Goal: Find specific page/section: Find specific page/section

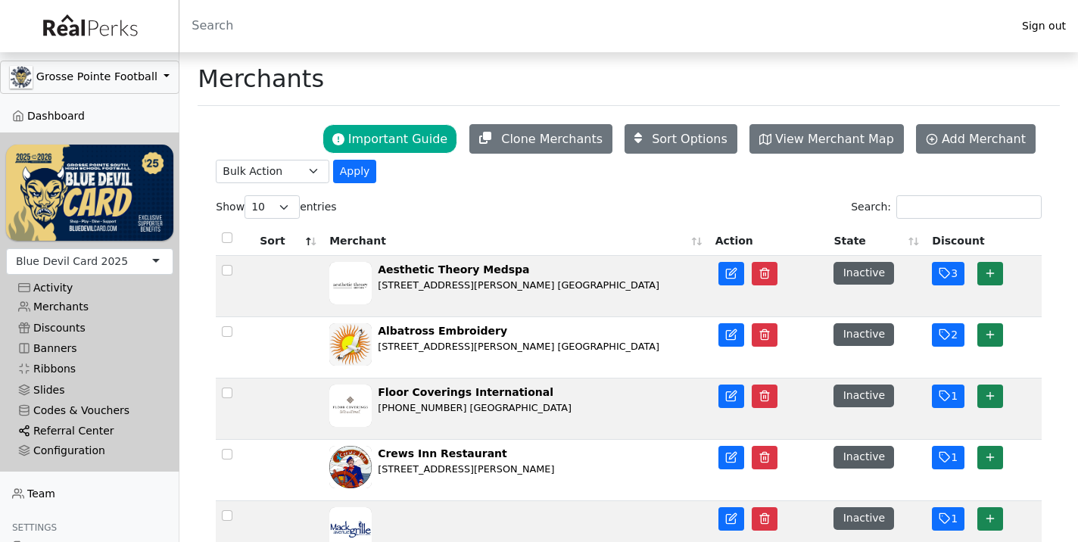
click at [77, 429] on link "Referral Center" at bounding box center [89, 431] width 167 height 20
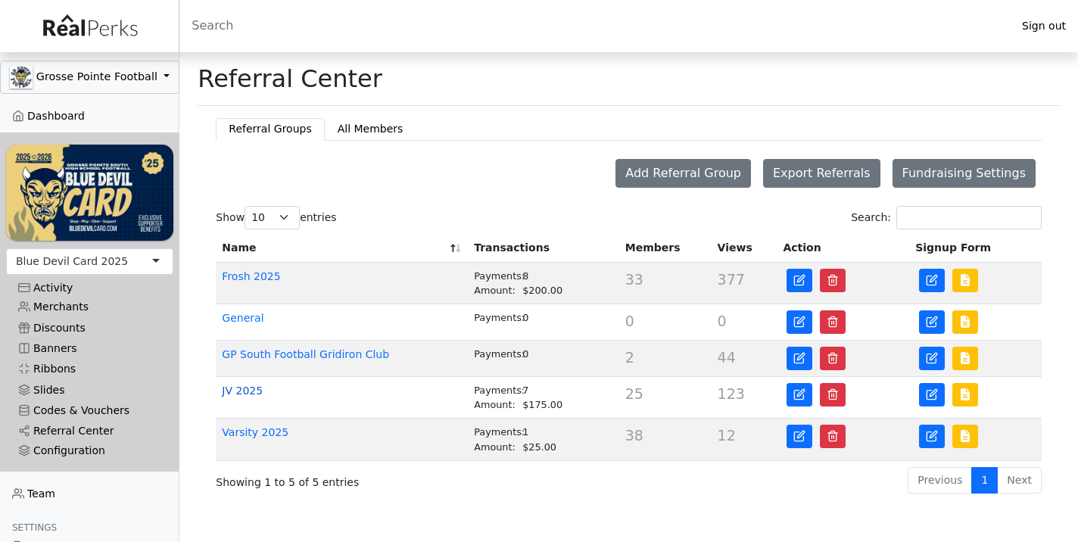
click at [235, 392] on link "JV 2025" at bounding box center [242, 391] width 41 height 12
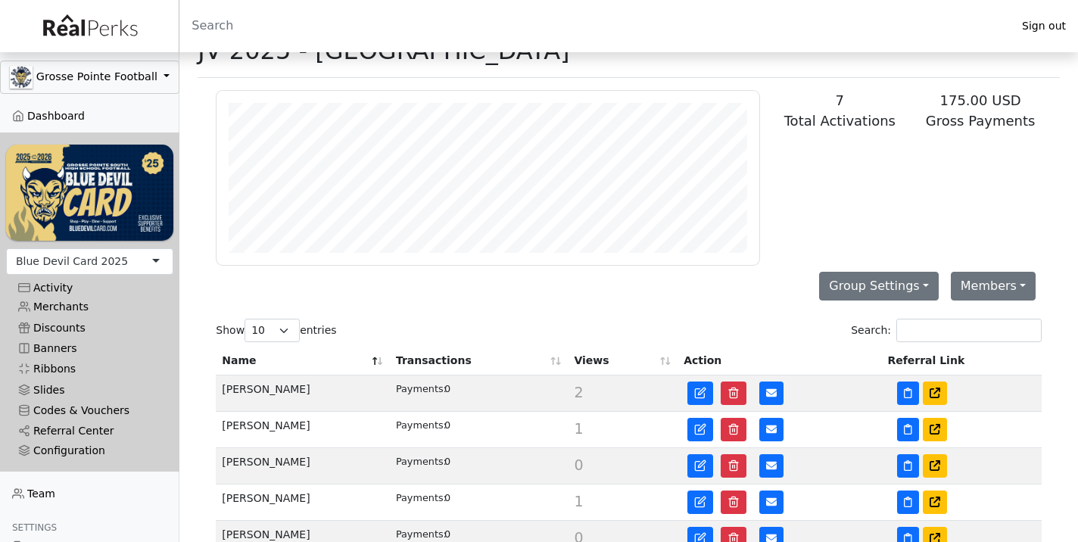
scroll to position [46, 0]
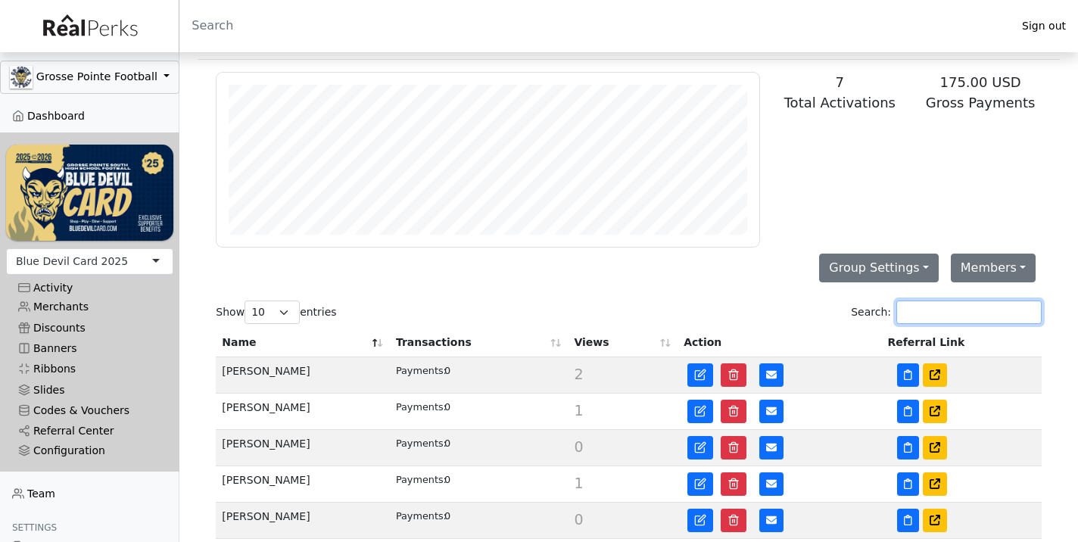
click at [988, 302] on input "Search:" at bounding box center [969, 312] width 145 height 23
type input "wort"
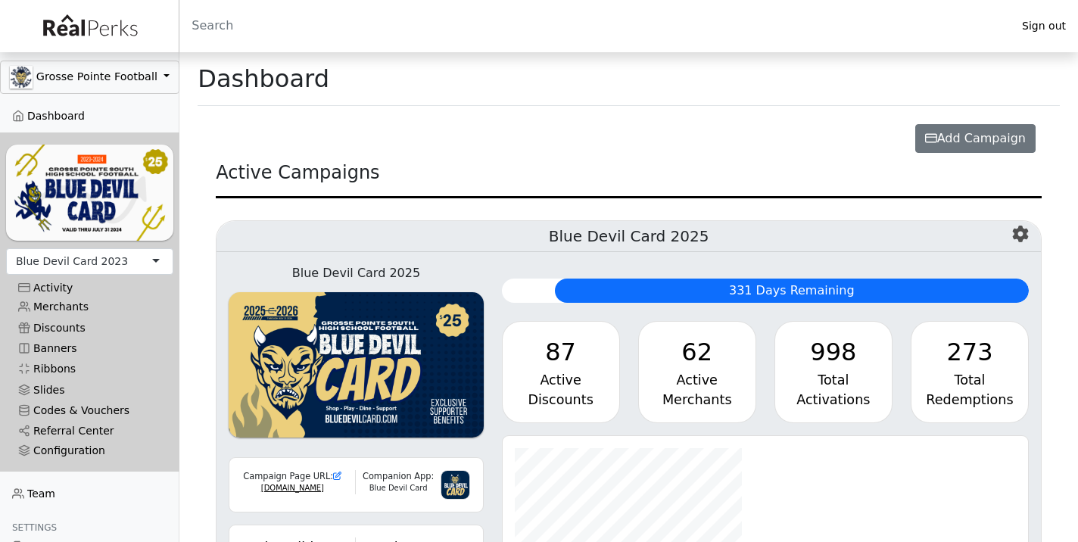
scroll to position [174, 526]
click at [117, 263] on div "Blue Devil Card 2023" at bounding box center [72, 262] width 112 height 16
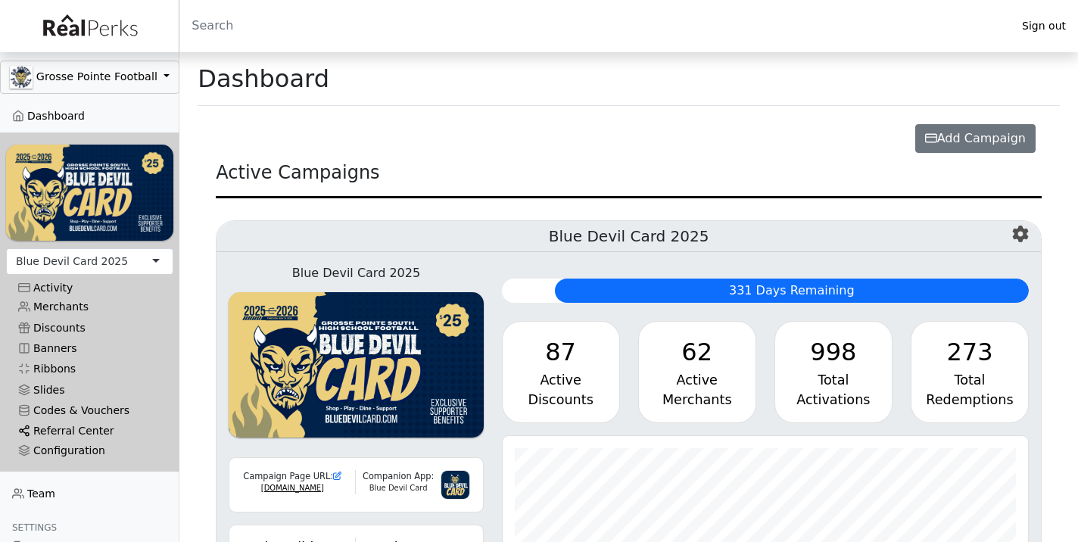
scroll to position [174, 526]
click at [61, 430] on link "Referral Center" at bounding box center [89, 431] width 167 height 20
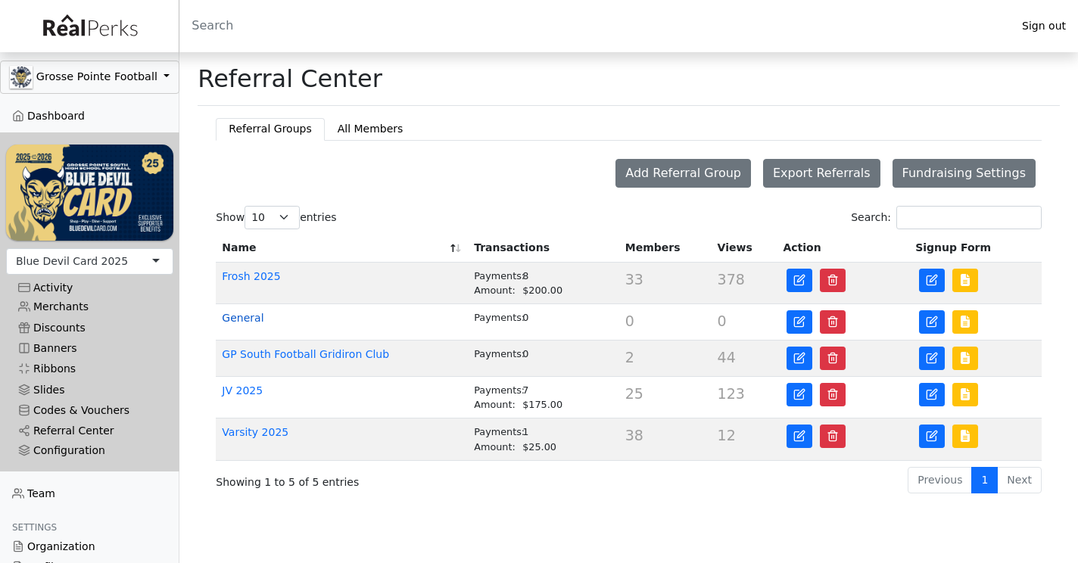
click at [233, 323] on link "General" at bounding box center [243, 318] width 42 height 12
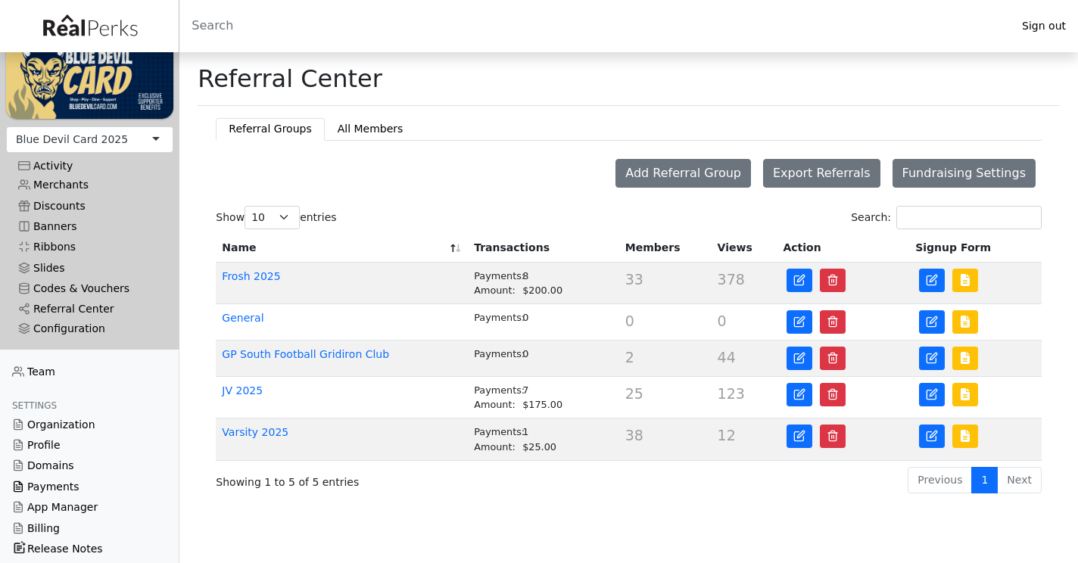
click at [40, 477] on link "Payments" at bounding box center [89, 487] width 179 height 20
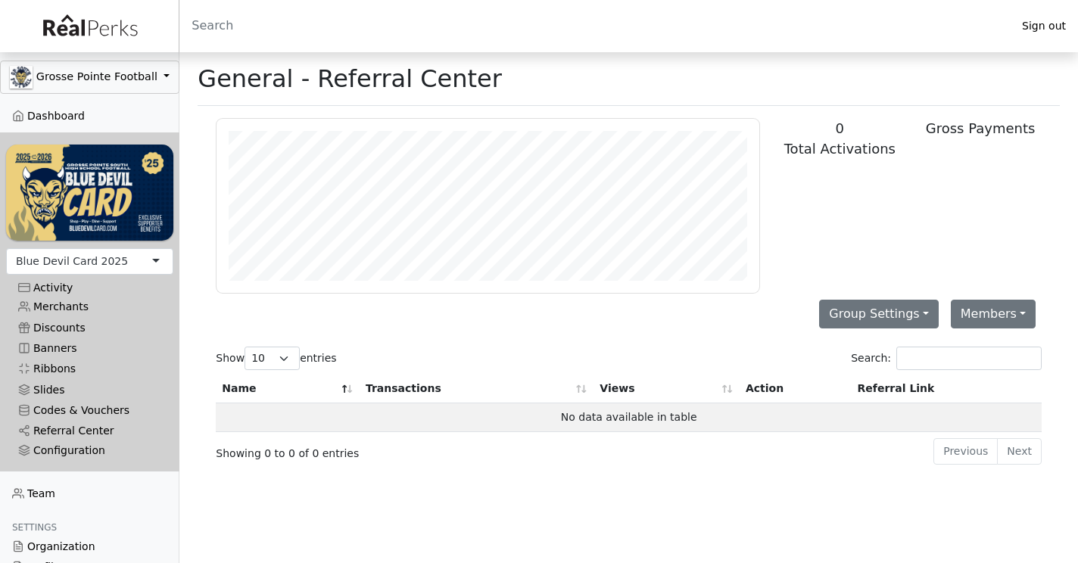
scroll to position [174, 543]
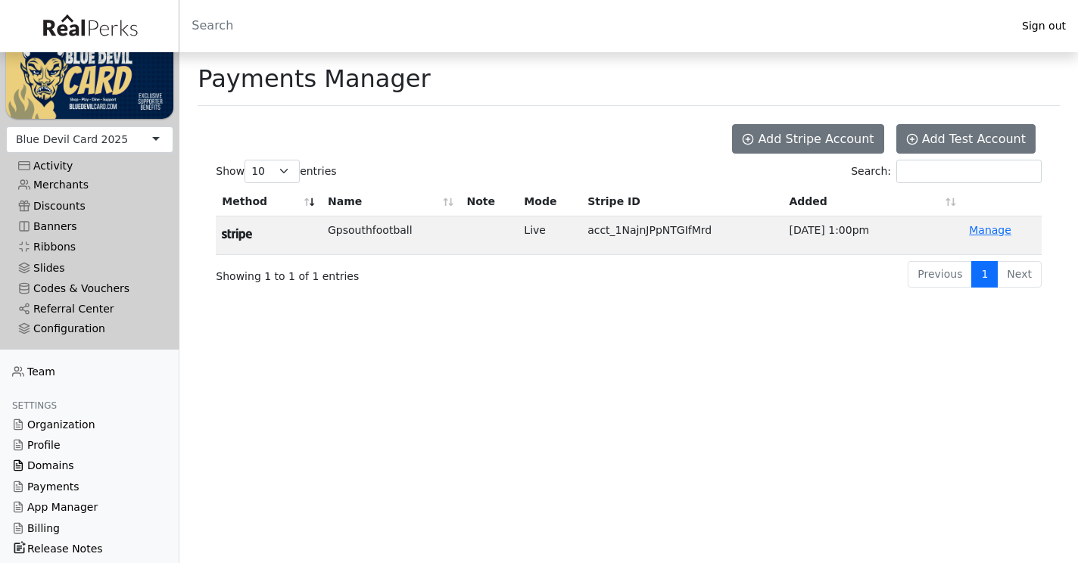
click at [62, 464] on link "Domains" at bounding box center [89, 466] width 179 height 20
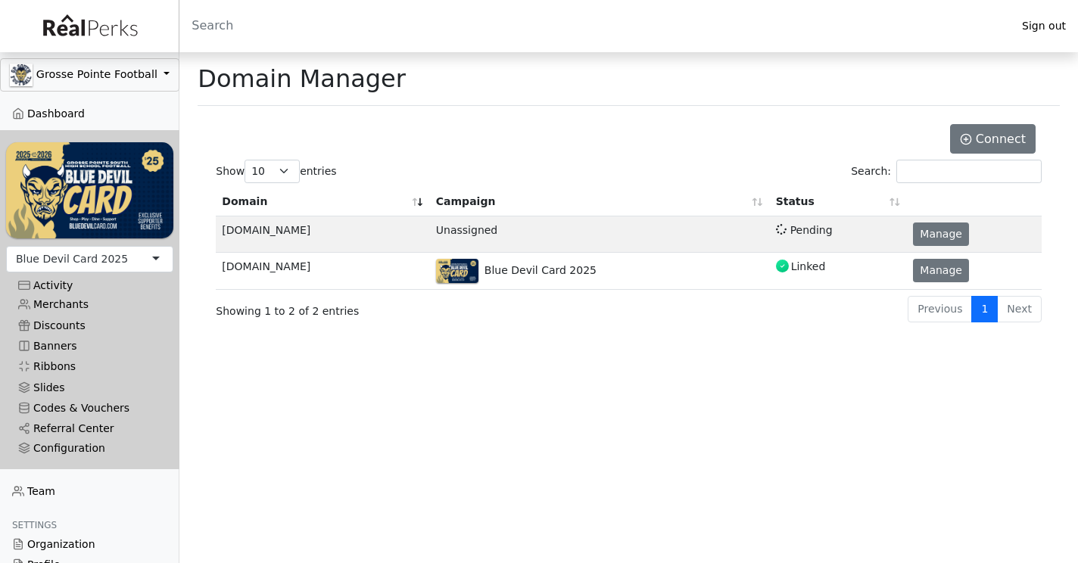
scroll to position [5, 0]
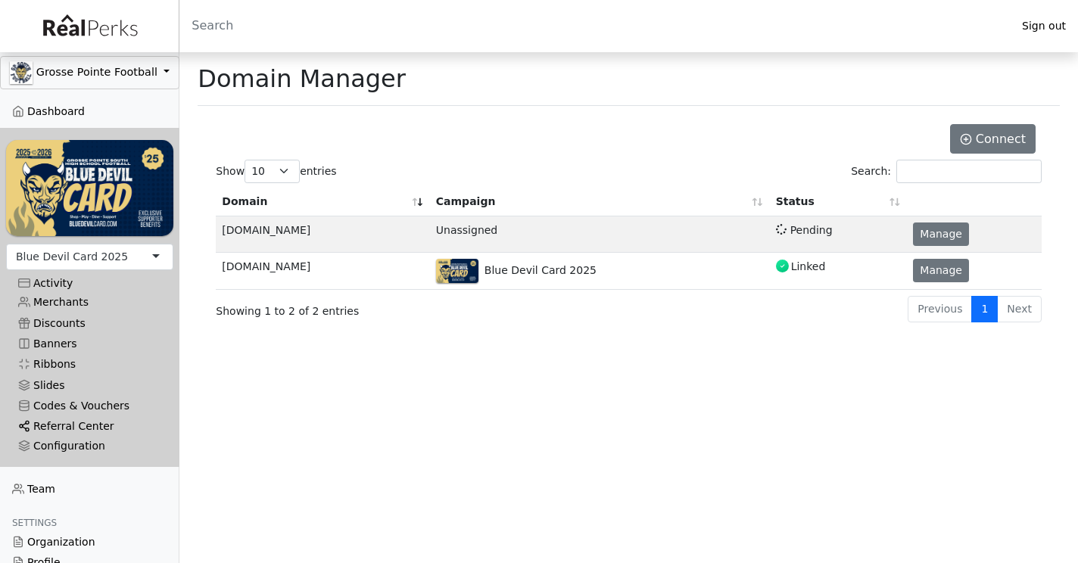
click at [70, 426] on link "Referral Center" at bounding box center [89, 427] width 167 height 20
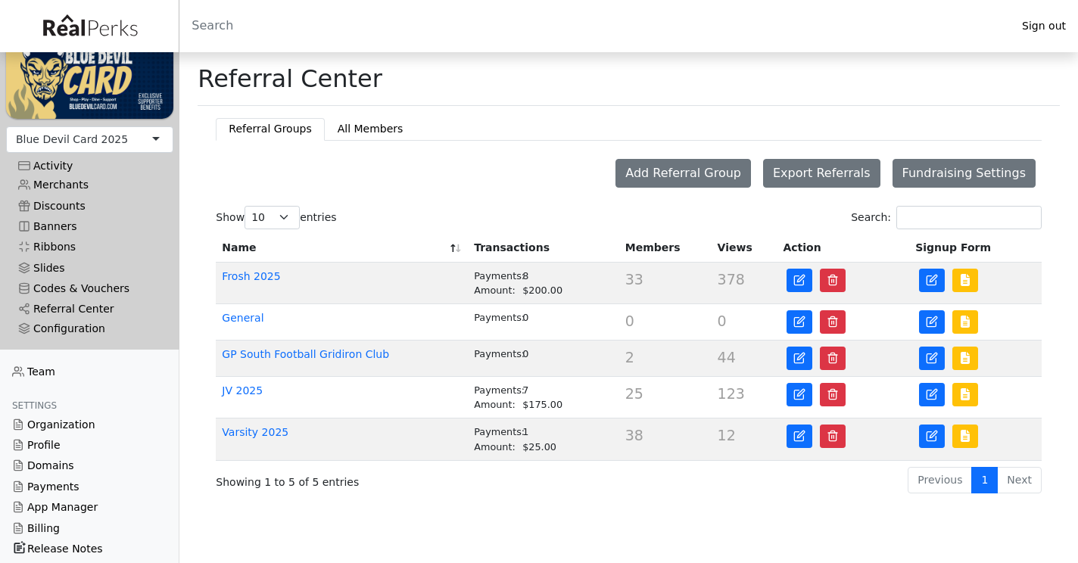
click at [70, 136] on div "Blue Devil Card 2025" at bounding box center [72, 140] width 112 height 16
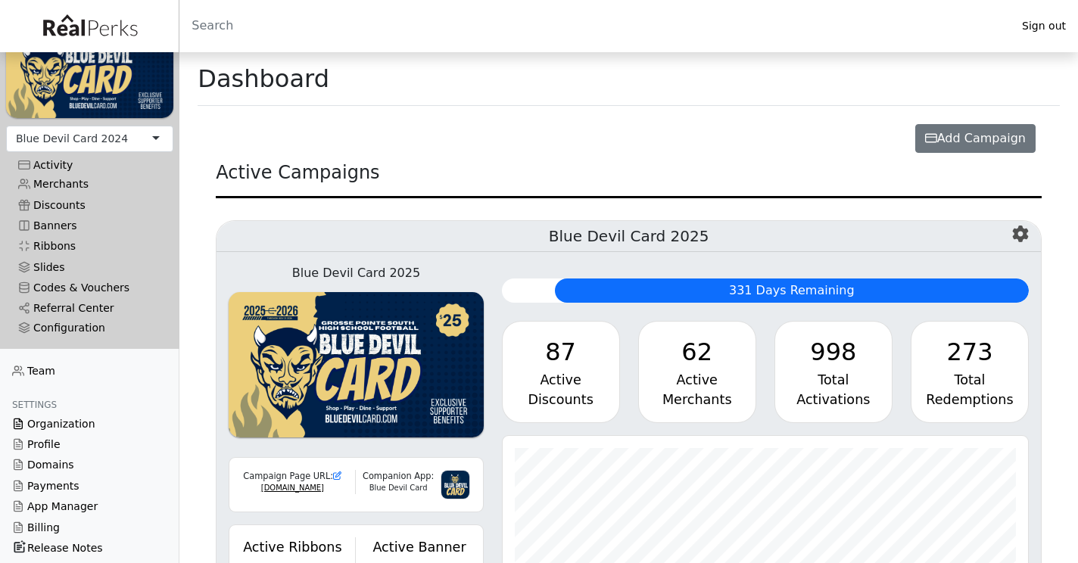
scroll to position [122, 0]
click at [63, 478] on link "Payments" at bounding box center [89, 487] width 179 height 20
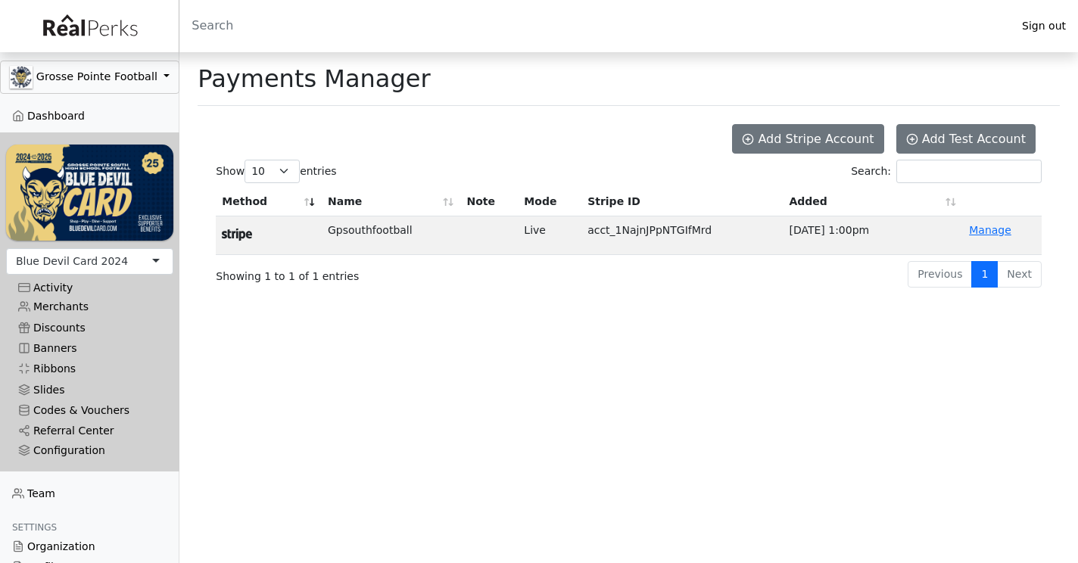
click at [111, 77] on button "Grosse Pointe Football" at bounding box center [89, 77] width 179 height 33
click at [96, 124] on link "Grosse Pointe Football" at bounding box center [90, 134] width 178 height 29
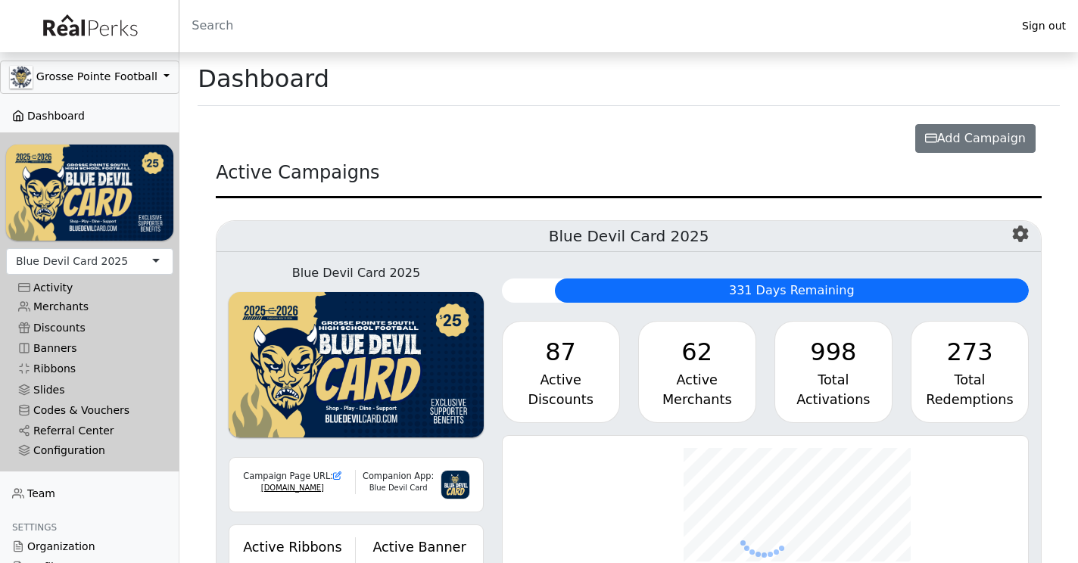
scroll to position [174, 526]
click at [98, 80] on button "Grosse Pointe Football" at bounding box center [89, 77] width 179 height 33
click at [98, 83] on button "Grosse Pointe Football" at bounding box center [89, 77] width 179 height 33
click at [69, 254] on div "Blue Devil Card 2025" at bounding box center [72, 262] width 112 height 16
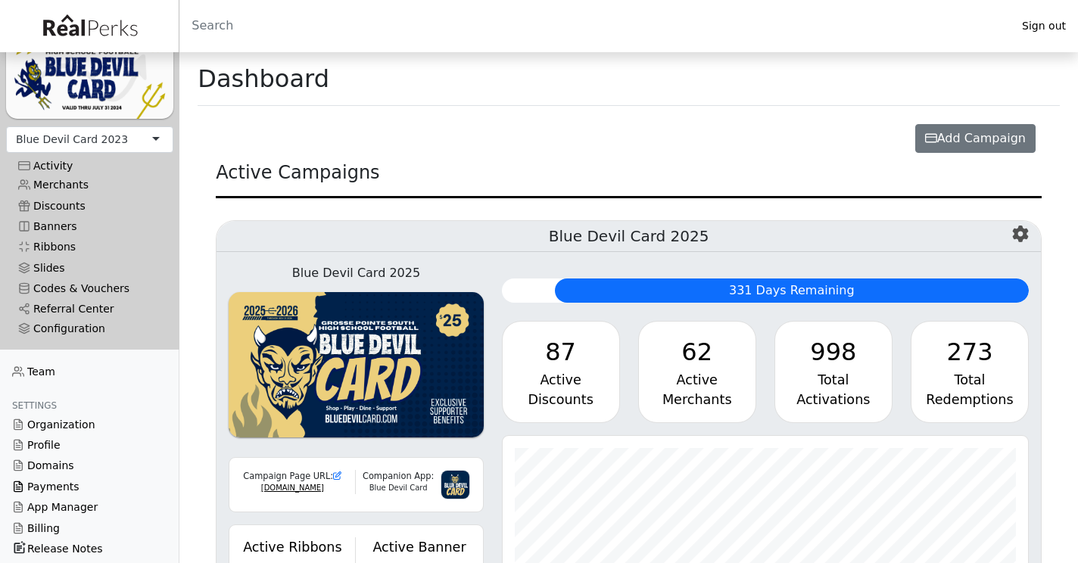
scroll to position [174, 526]
click at [53, 488] on link "Payments" at bounding box center [89, 487] width 179 height 20
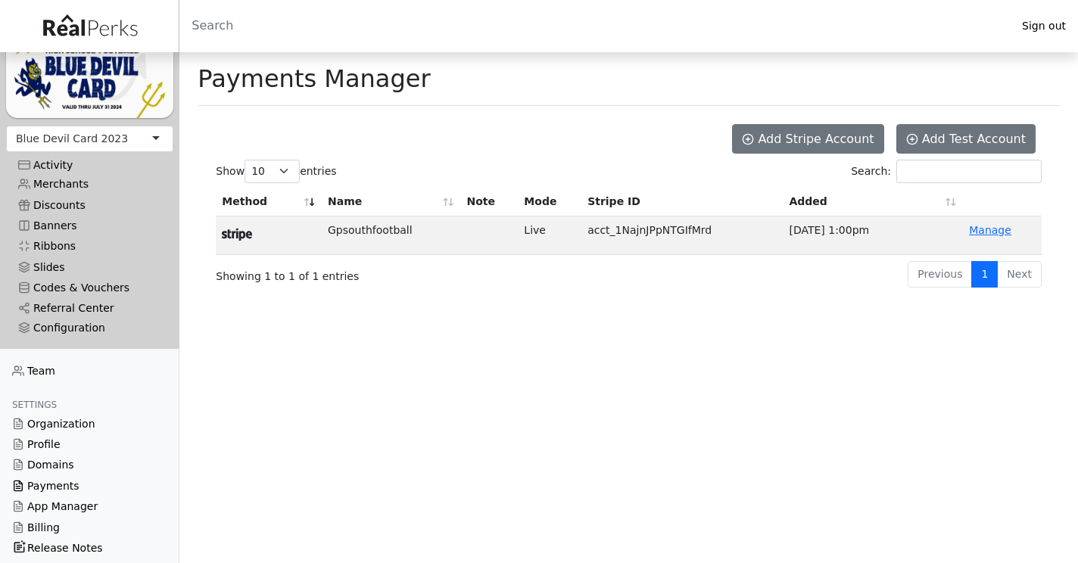
scroll to position [122, 0]
click at [39, 521] on link "Billing" at bounding box center [89, 528] width 179 height 20
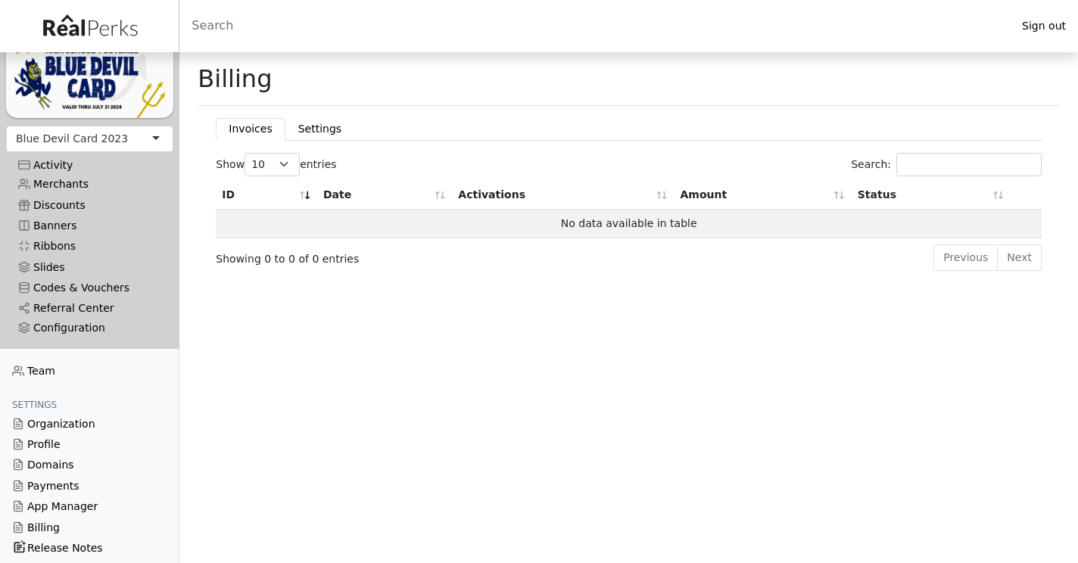
scroll to position [122, 0]
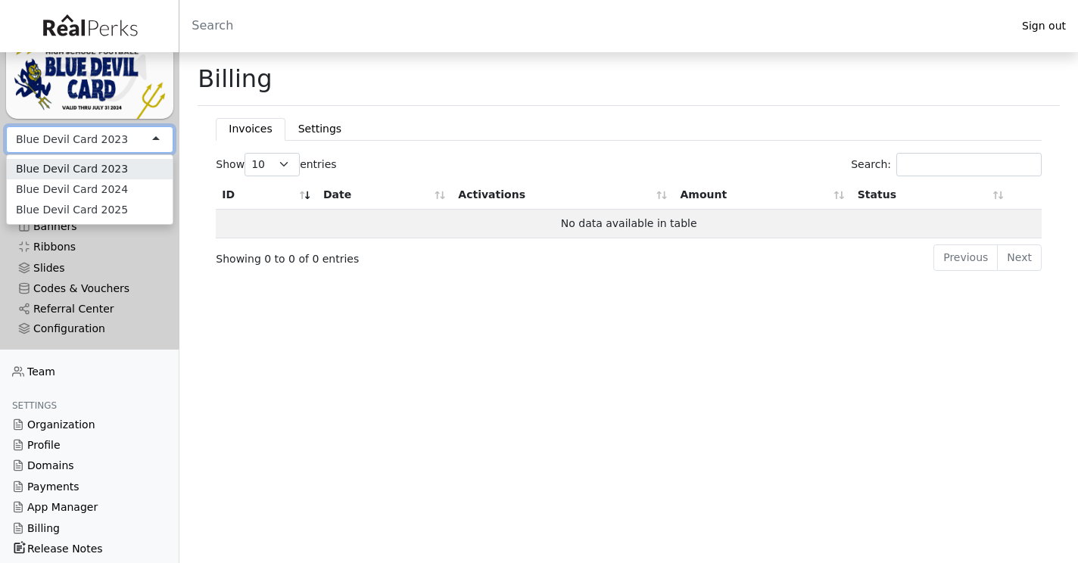
click at [120, 129] on div "Blue Devil Card 2023" at bounding box center [89, 139] width 167 height 27
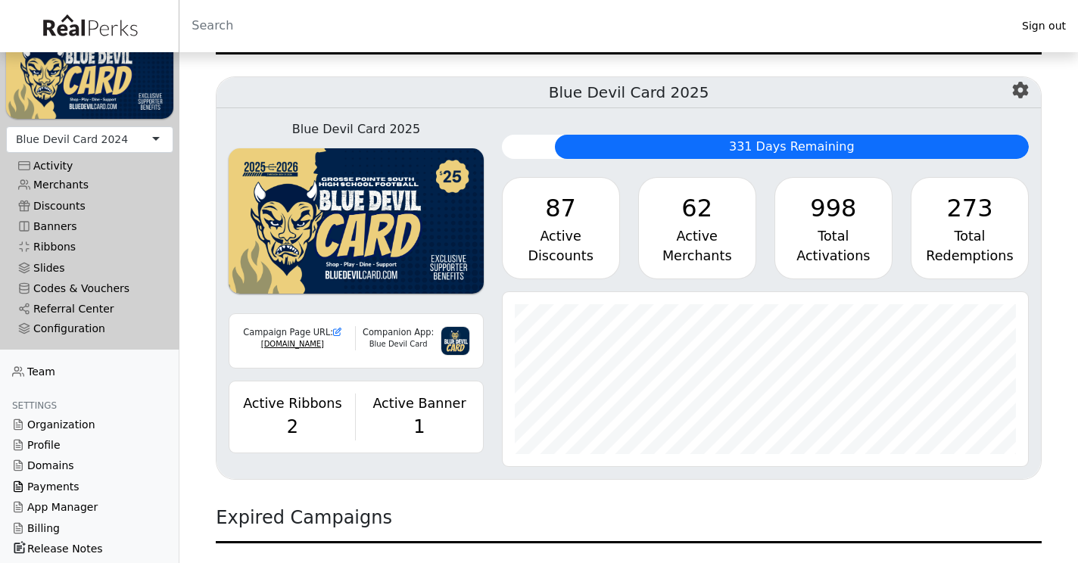
scroll to position [145, 0]
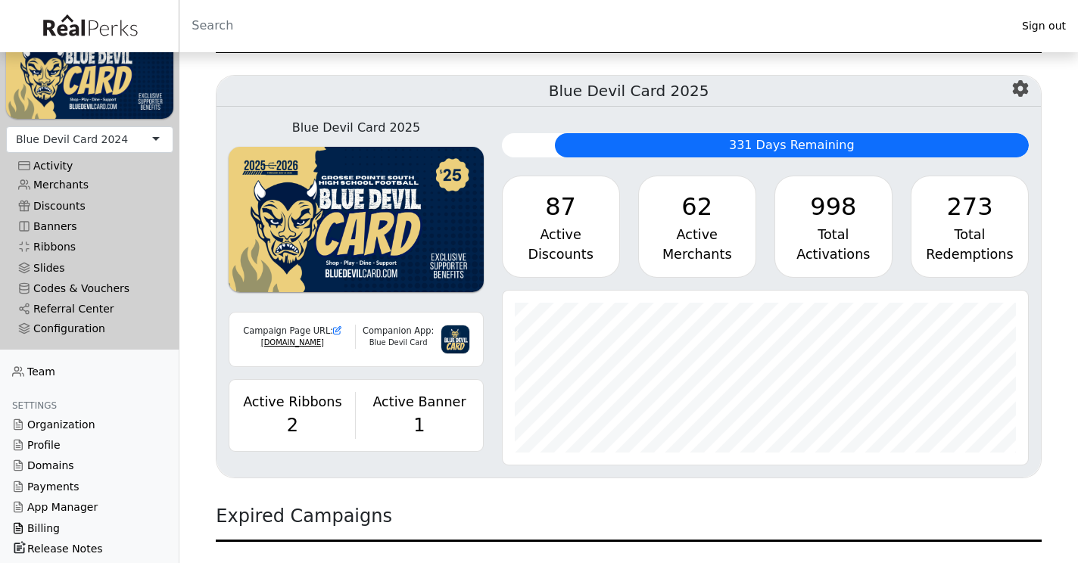
click at [46, 525] on link "Billing" at bounding box center [89, 528] width 179 height 20
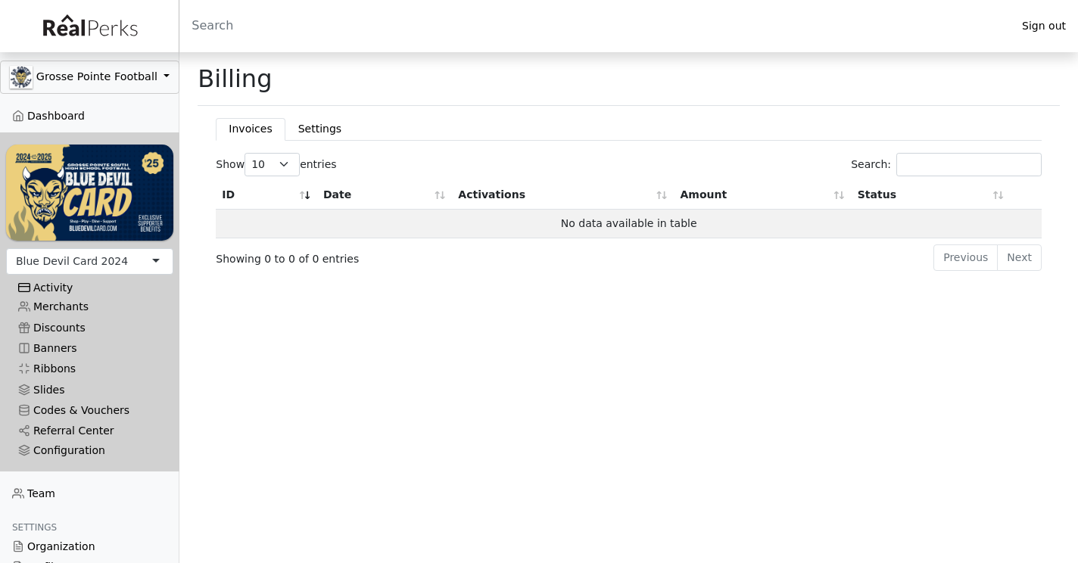
click at [83, 282] on div "Activity" at bounding box center [89, 288] width 143 height 13
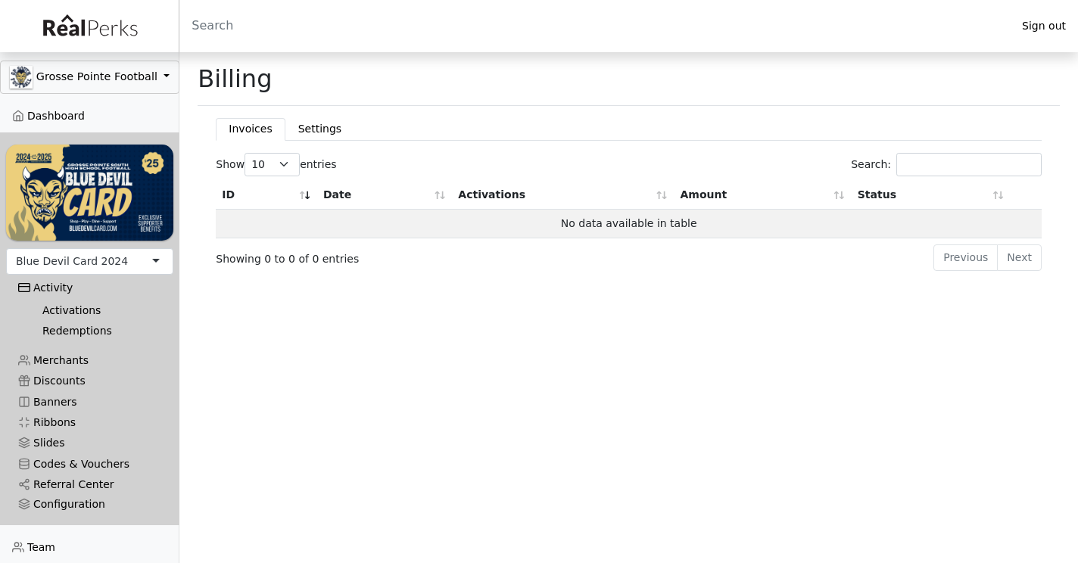
click at [61, 306] on link "Activations" at bounding box center [95, 311] width 131 height 20
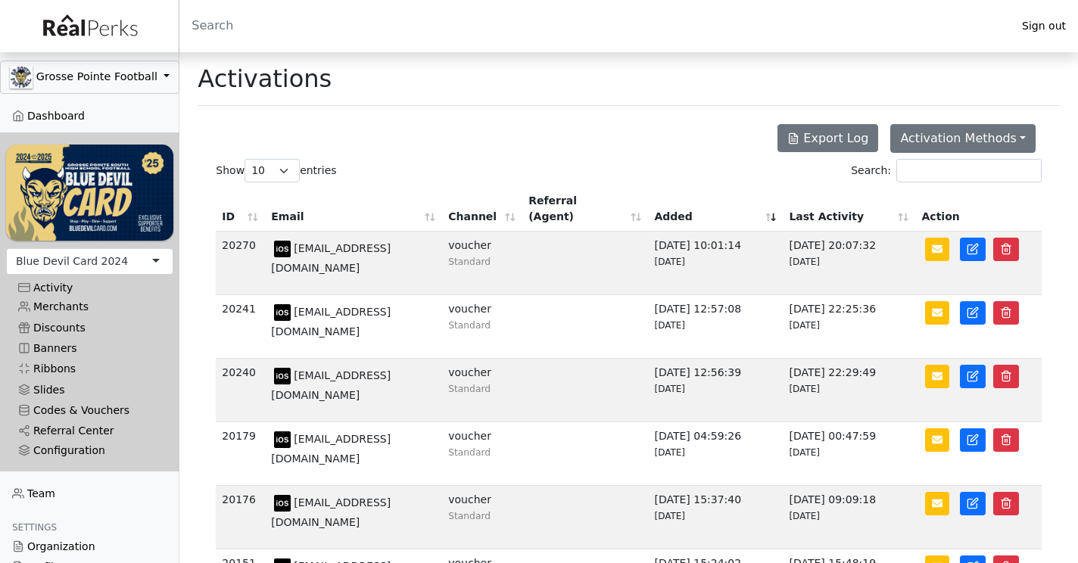
click at [87, 264] on div "Blue Devil Card 2024" at bounding box center [72, 262] width 112 height 16
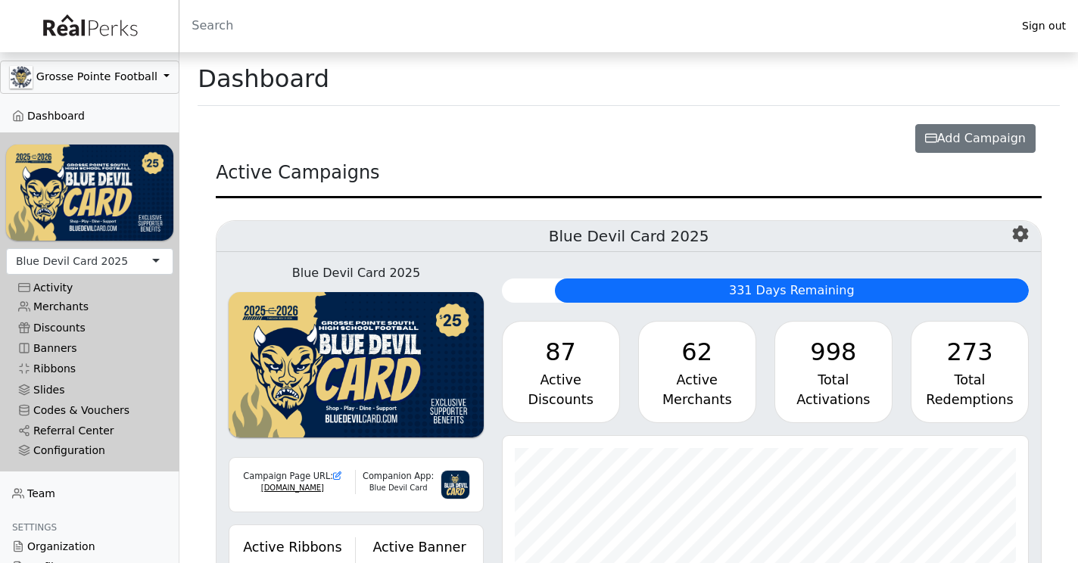
scroll to position [174, 526]
click at [73, 309] on link "Merchants" at bounding box center [89, 307] width 167 height 20
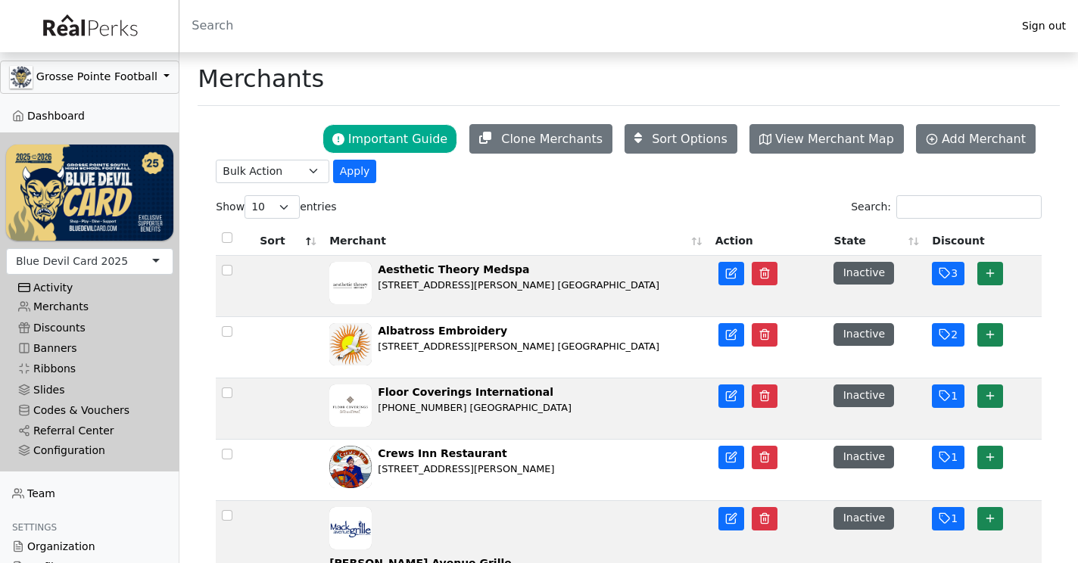
click at [67, 286] on div "Activity" at bounding box center [89, 288] width 143 height 13
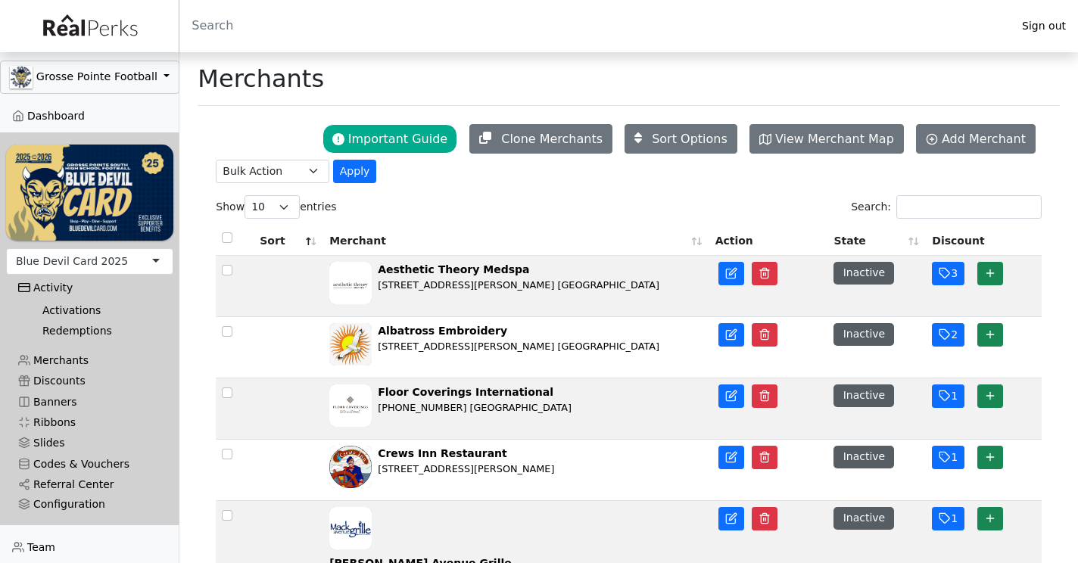
click at [53, 310] on link "Activations" at bounding box center [95, 311] width 131 height 20
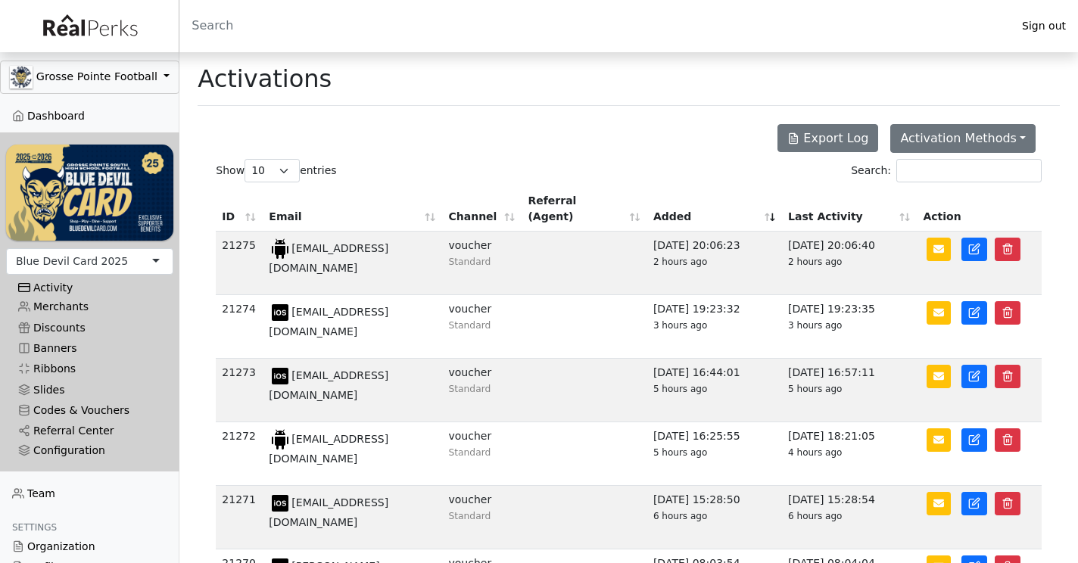
click at [55, 288] on div "Activity" at bounding box center [89, 288] width 143 height 13
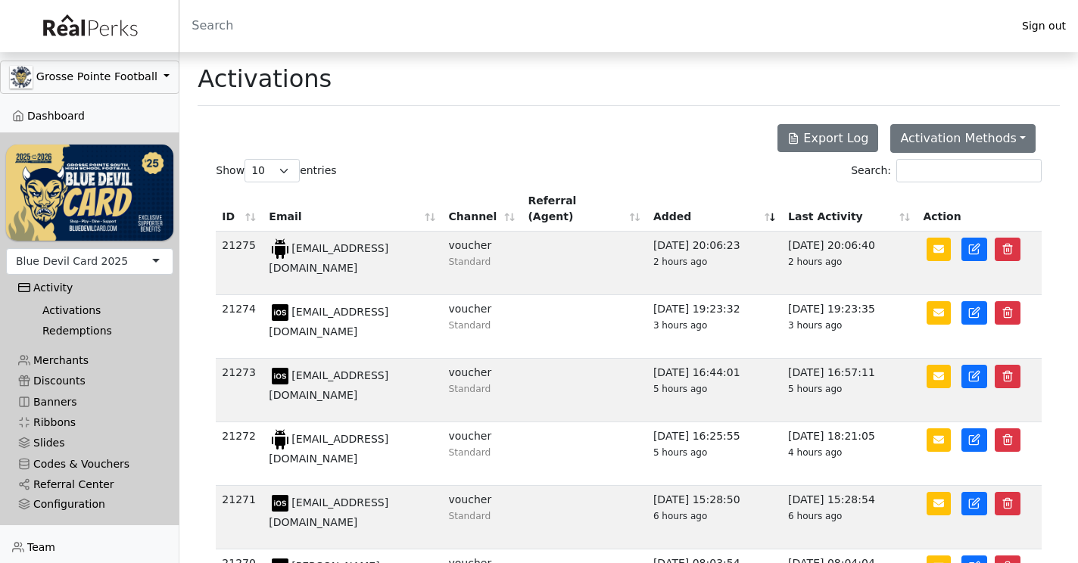
click at [70, 330] on link "Redemptions" at bounding box center [95, 331] width 131 height 20
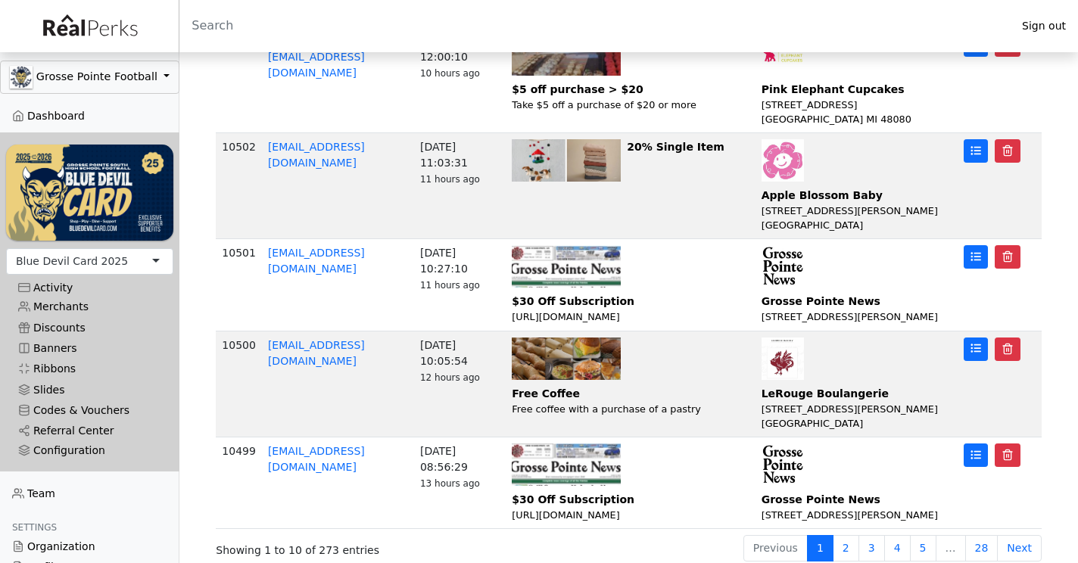
scroll to position [789, 0]
click at [847, 543] on link "2" at bounding box center [846, 548] width 27 height 27
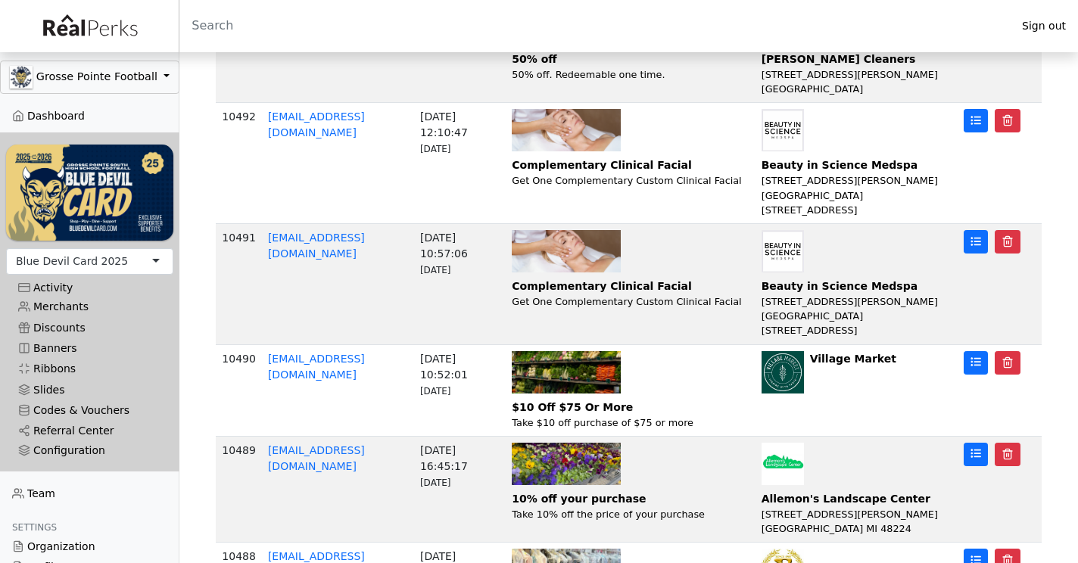
scroll to position [687, 0]
